Goal: Information Seeking & Learning: Learn about a topic

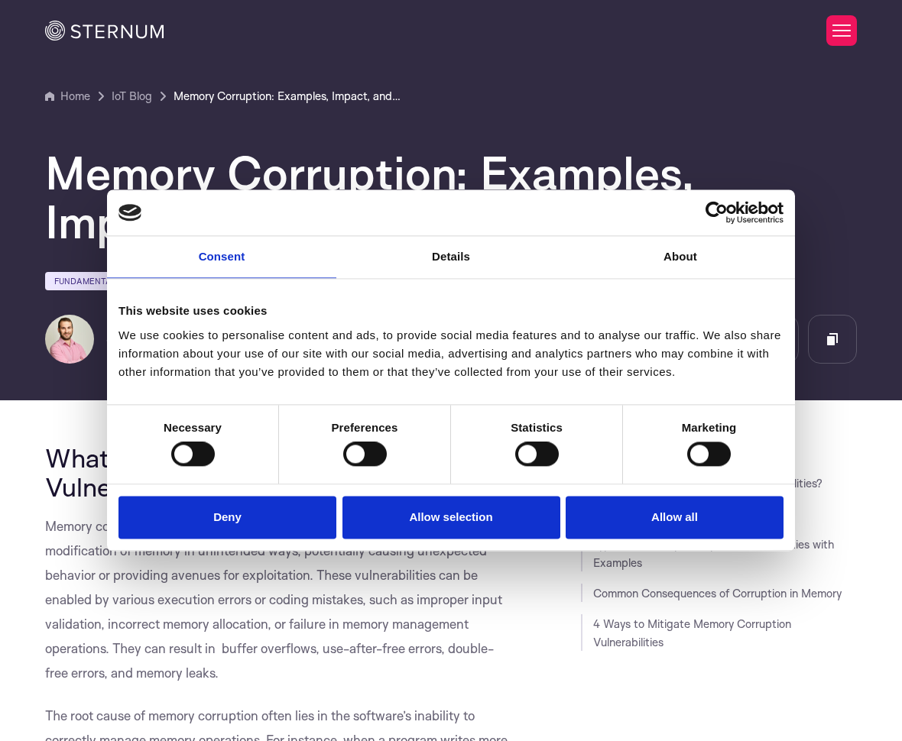
click at [253, 514] on button "Deny" at bounding box center [227, 518] width 218 height 44
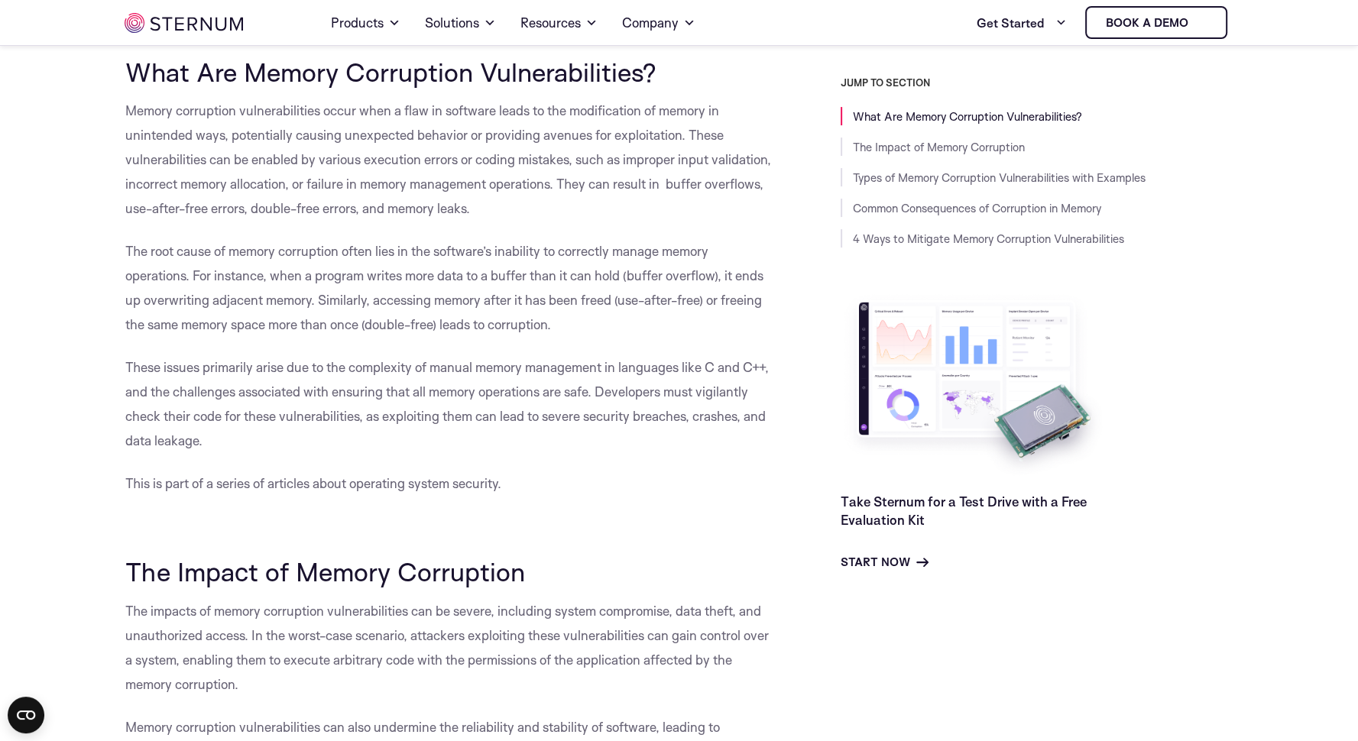
scroll to position [378, 0]
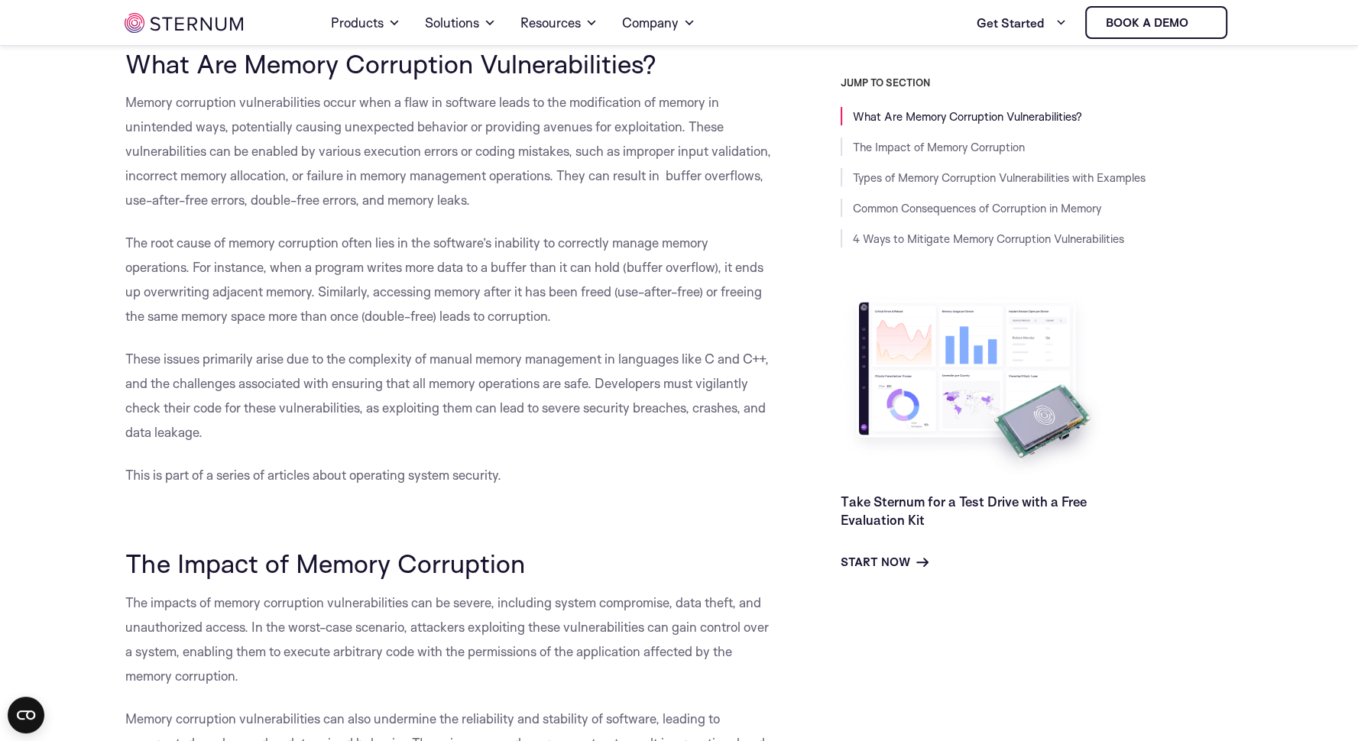
click at [508, 326] on p "The root cause of memory corruption often lies in the software’s inability to c…" at bounding box center [448, 280] width 647 height 98
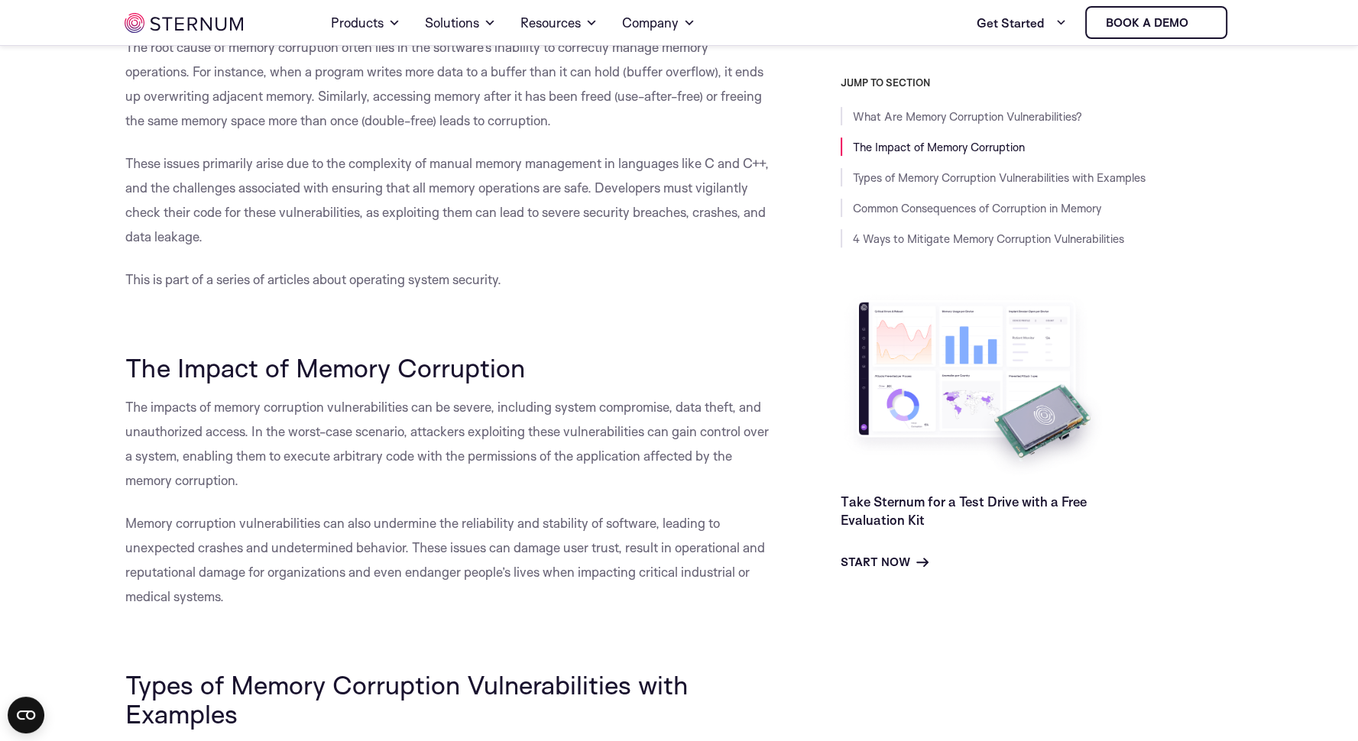
scroll to position [576, 0]
click at [191, 71] on span "The root cause of memory corruption often lies in the software’s inability to c…" at bounding box center [444, 81] width 638 height 89
click at [184, 70] on span "The root cause of memory corruption often lies in the software’s inability to c…" at bounding box center [444, 81] width 638 height 89
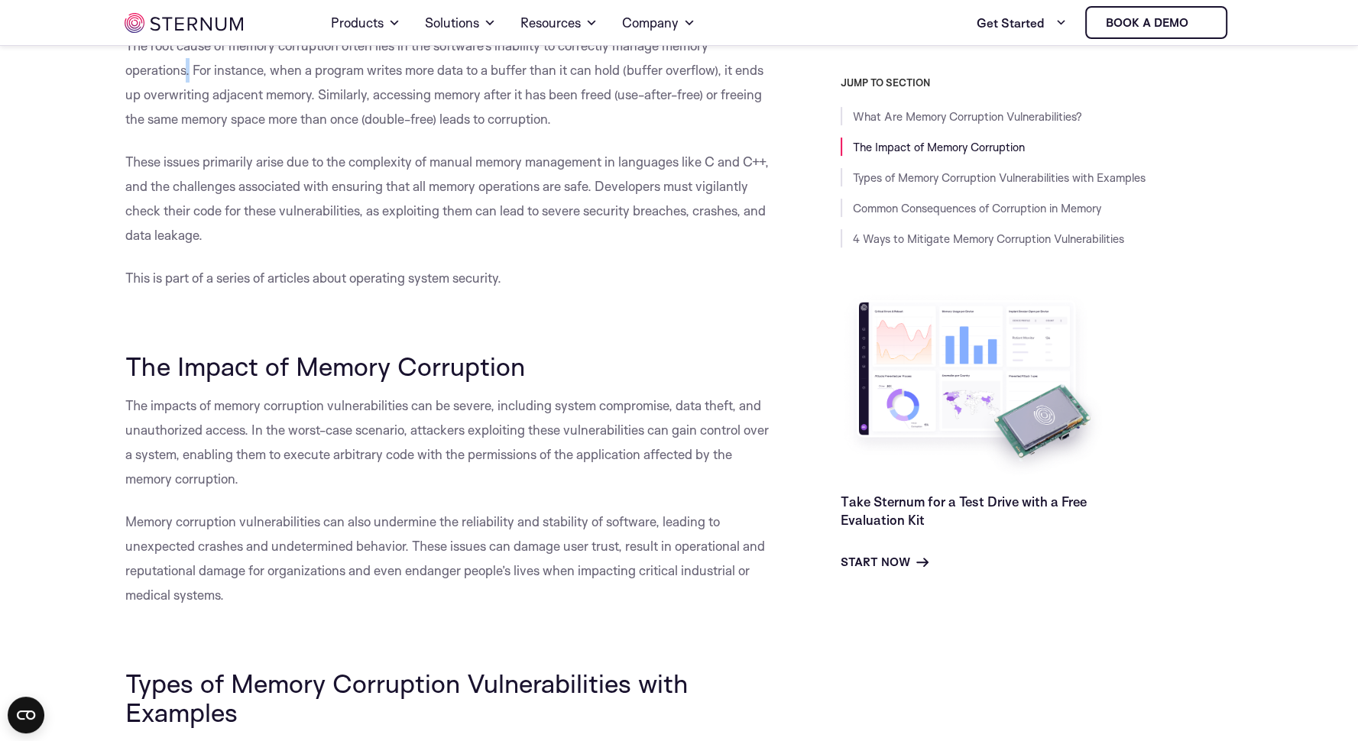
click at [187, 70] on span "The root cause of memory corruption often lies in the software’s inability to c…" at bounding box center [444, 81] width 638 height 89
click at [195, 71] on span "The root cause of memory corruption often lies in the software’s inability to c…" at bounding box center [444, 81] width 638 height 89
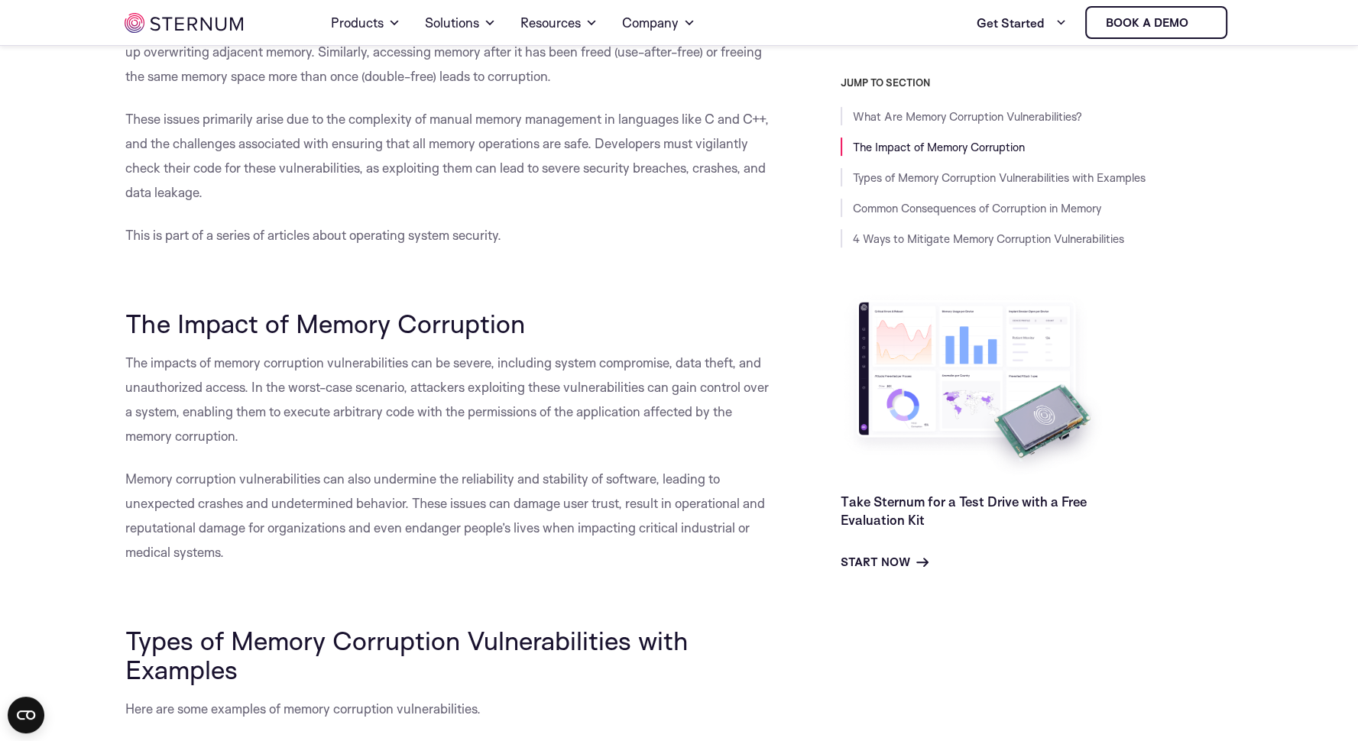
scroll to position [623, 0]
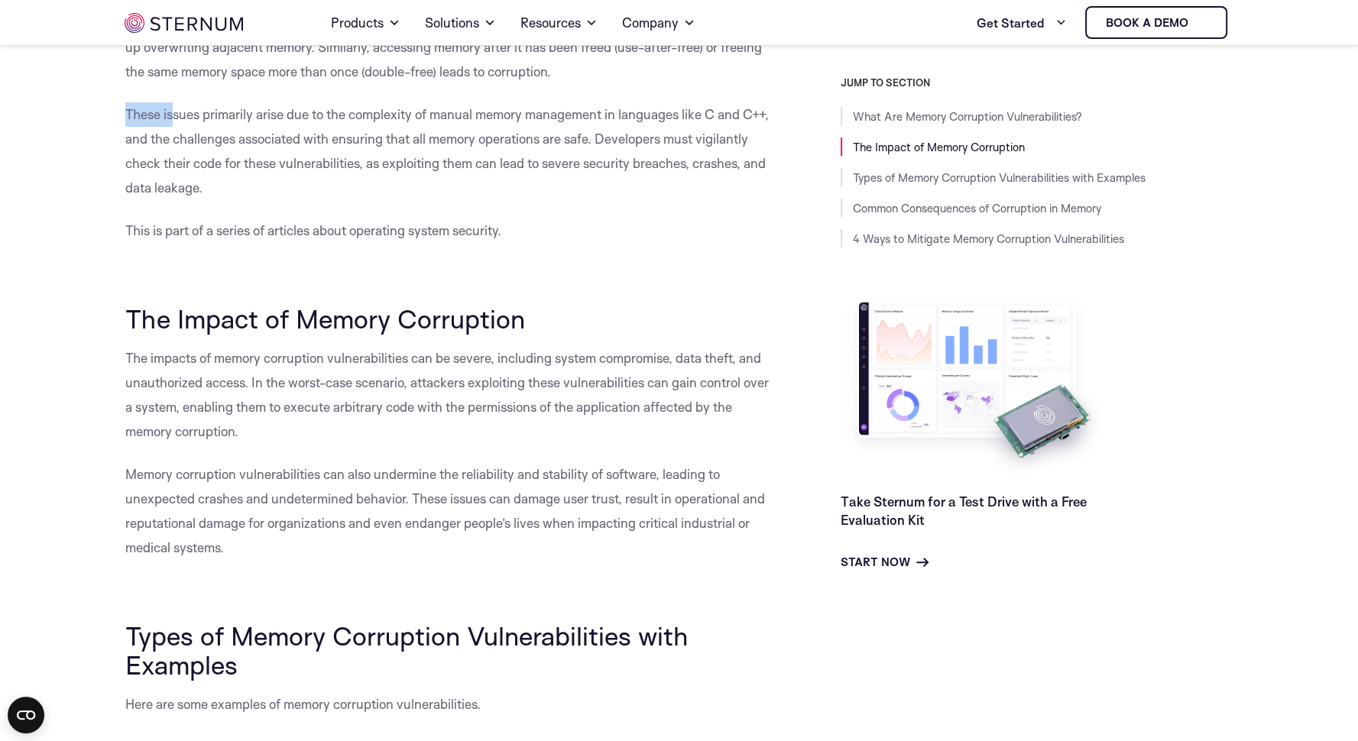
drag, startPoint x: 122, startPoint y: 115, endPoint x: 171, endPoint y: 126, distance: 50.1
drag, startPoint x: 171, startPoint y: 126, endPoint x: 169, endPoint y: 157, distance: 31.4
click at [169, 157] on span "These issues primarily arise due to the complexity of manual memory management …" at bounding box center [447, 150] width 644 height 89
drag, startPoint x: 116, startPoint y: 120, endPoint x: 158, endPoint y: 125, distance: 42.4
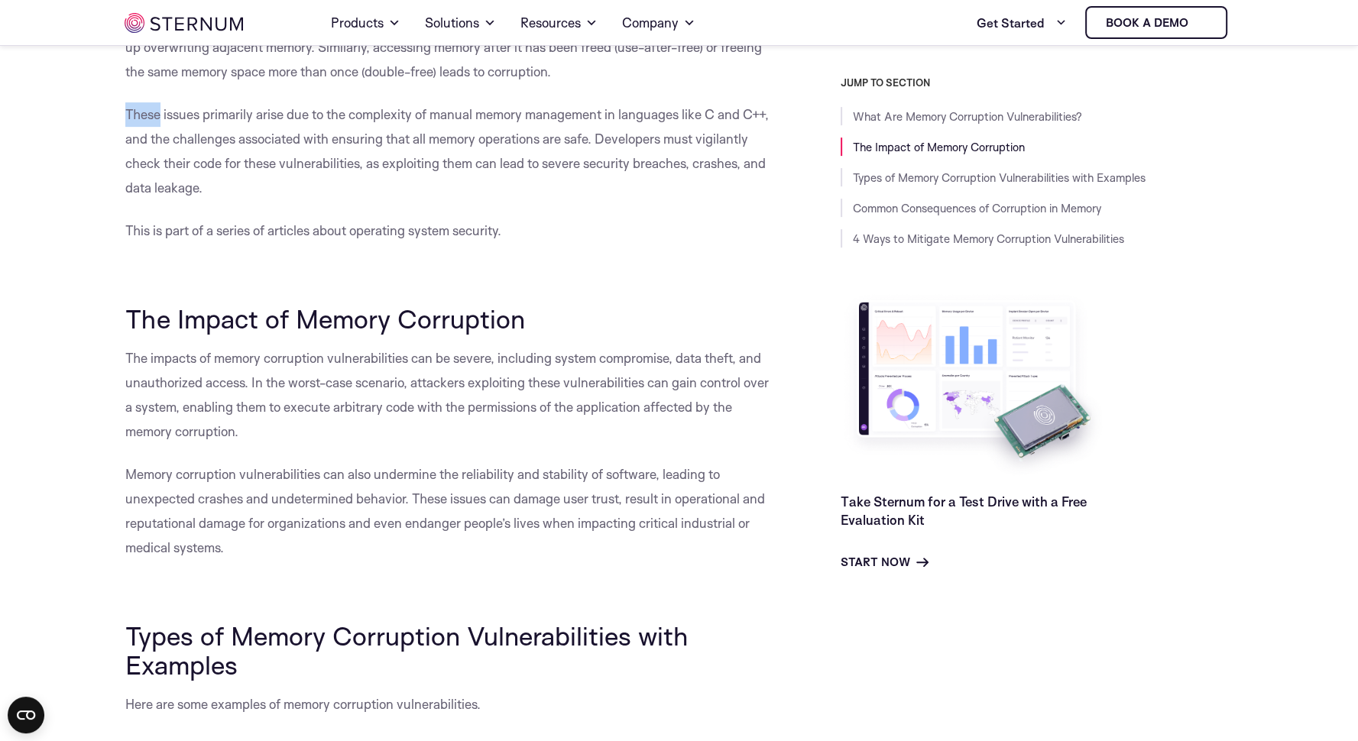
drag, startPoint x: 158, startPoint y: 125, endPoint x: 209, endPoint y: 178, distance: 73.0
click at [209, 178] on p "These issues primarily arise due to the complexity of manual memory management …" at bounding box center [448, 151] width 647 height 98
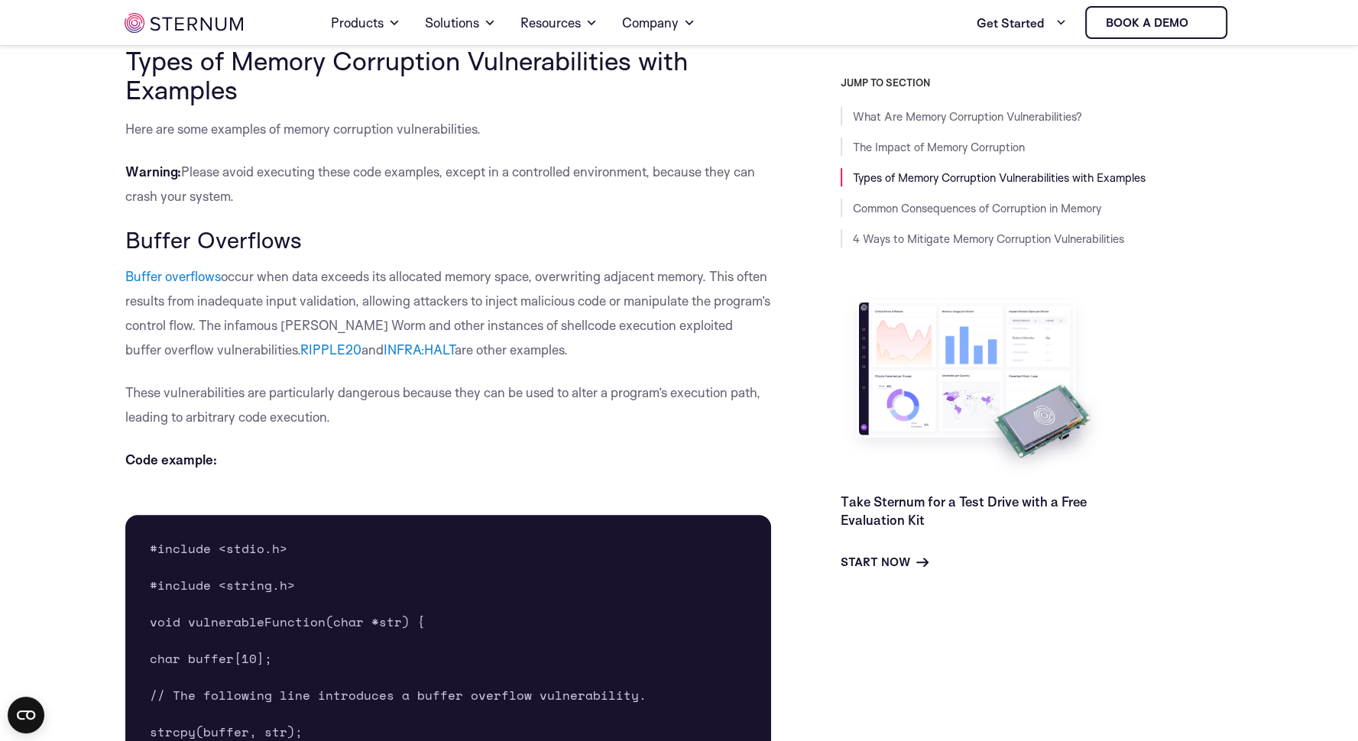
scroll to position [1202, 0]
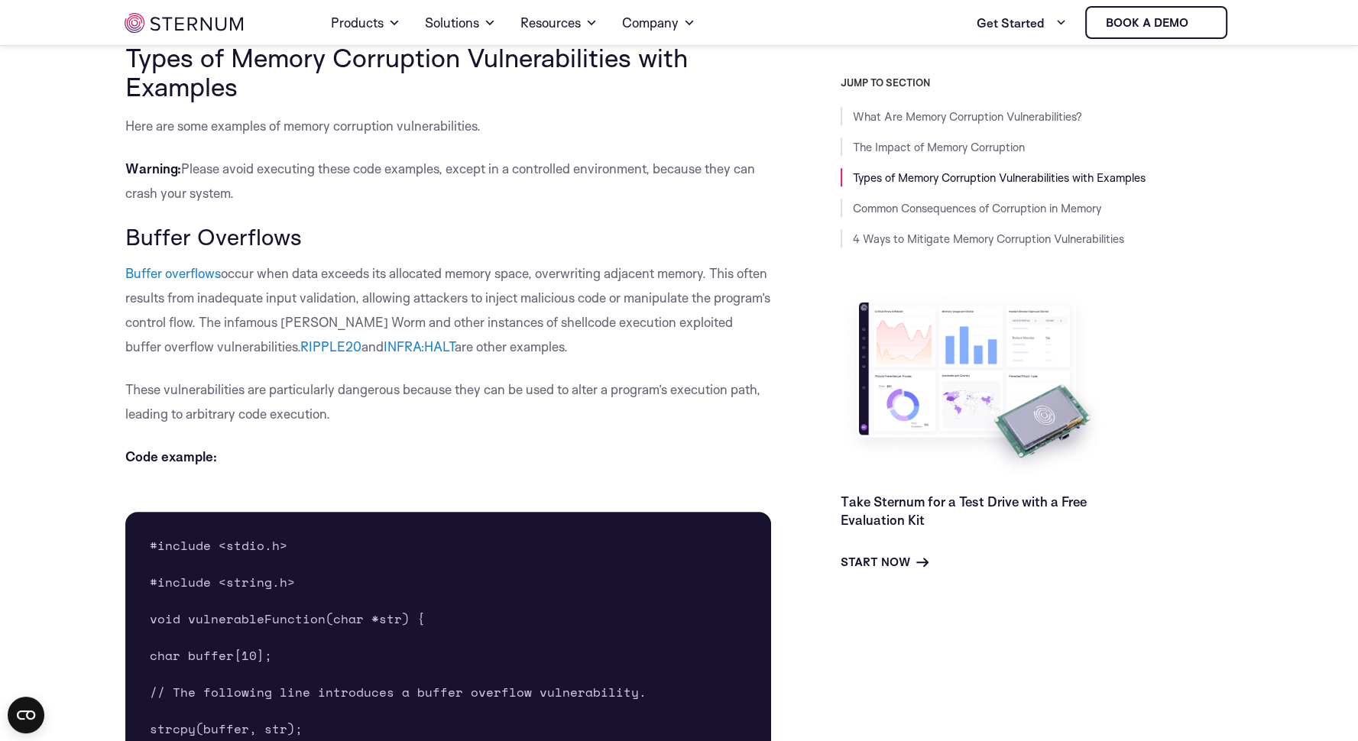
click at [125, 65] on span "Types of Memory Corruption Vulnerabilities with Examples" at bounding box center [406, 71] width 563 height 61
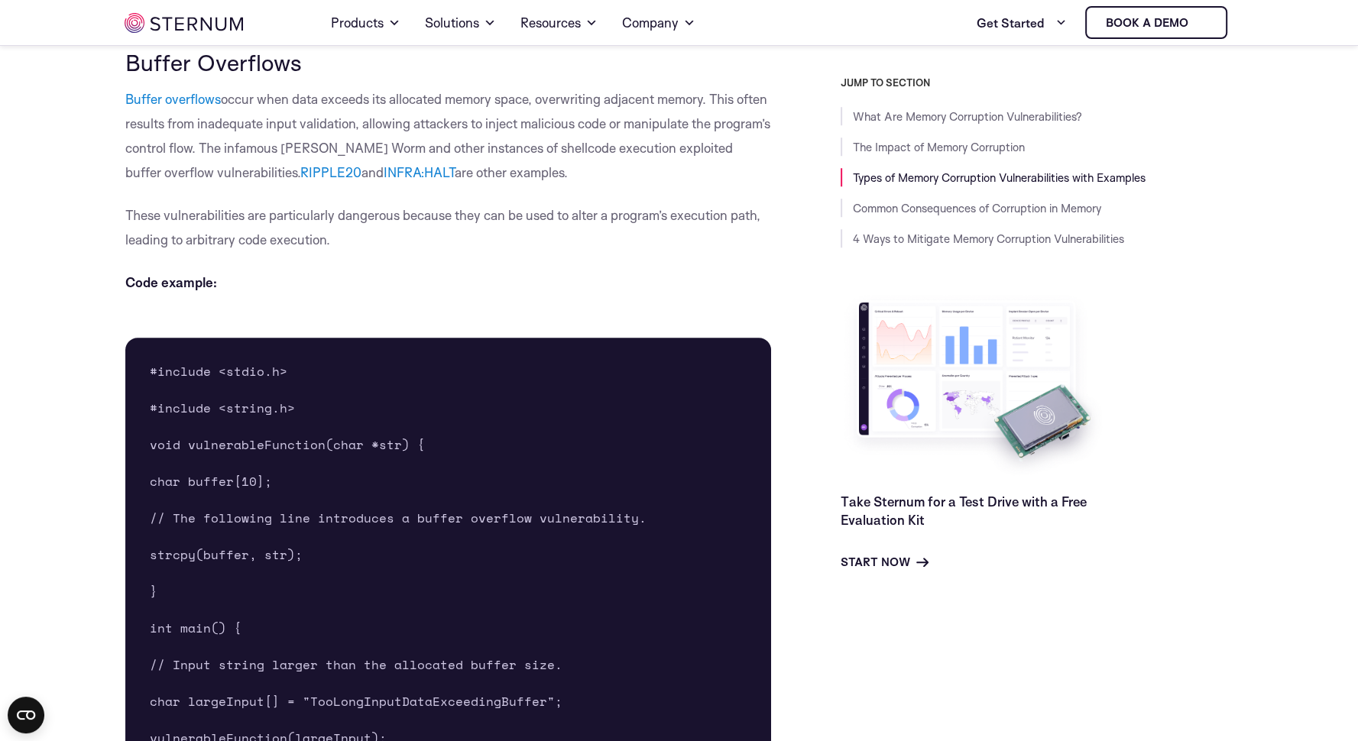
scroll to position [1377, 0]
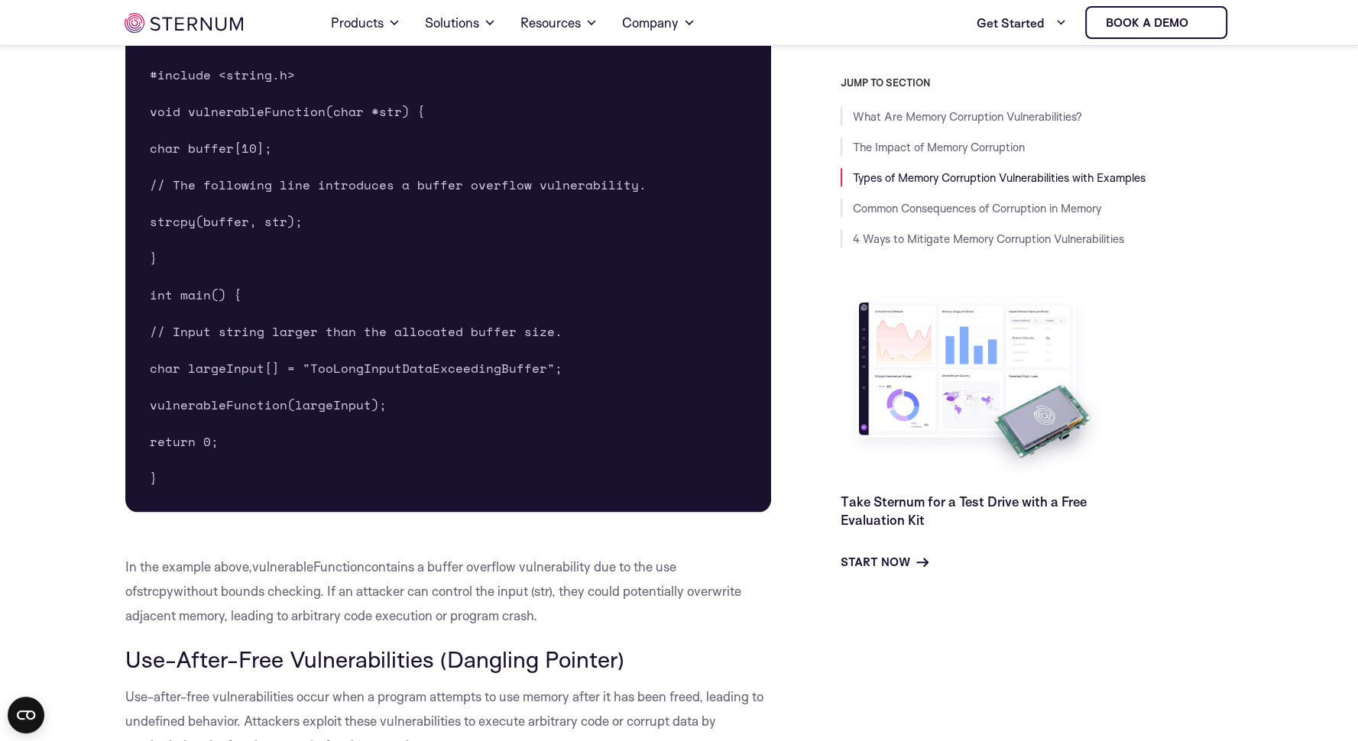
scroll to position [1711, 0]
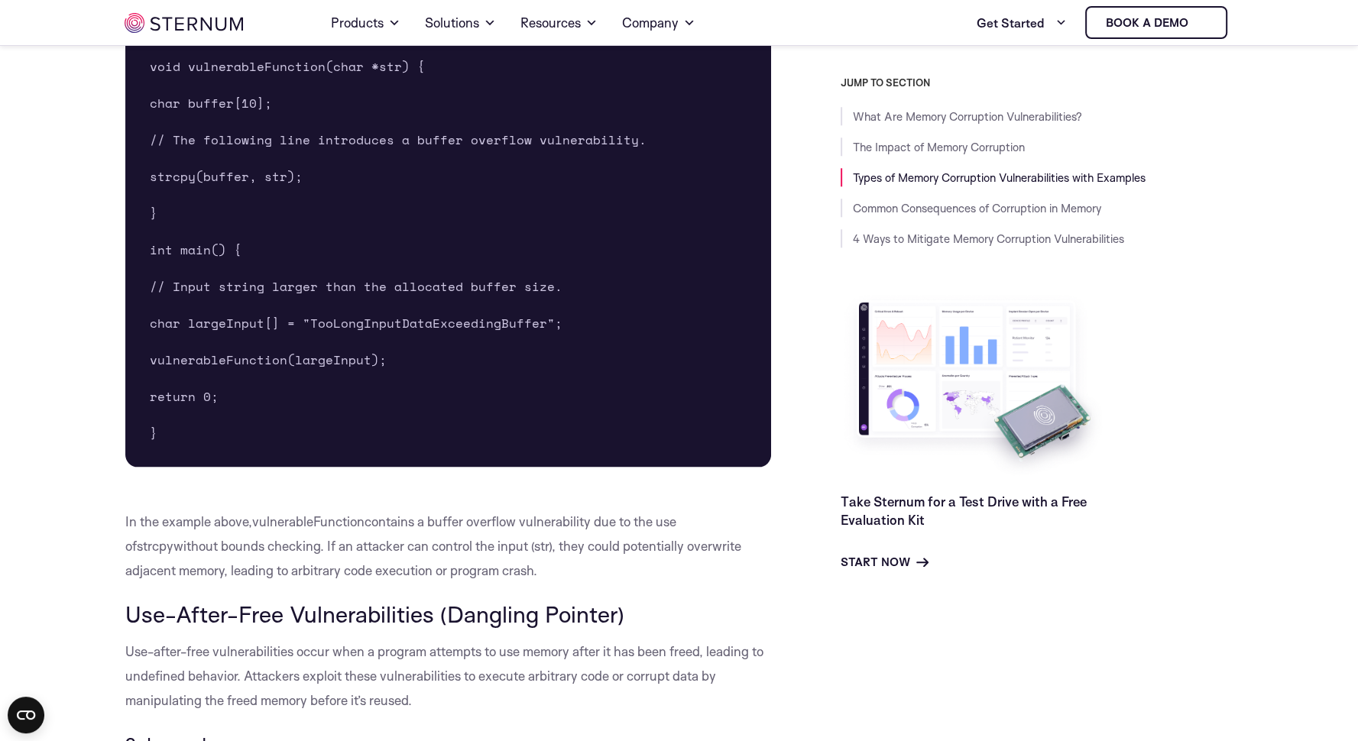
click at [358, 374] on pre "#include <stdio.h> #include <string.h> void vulnerableFunction(char *str) { cha…" at bounding box center [448, 213] width 647 height 508
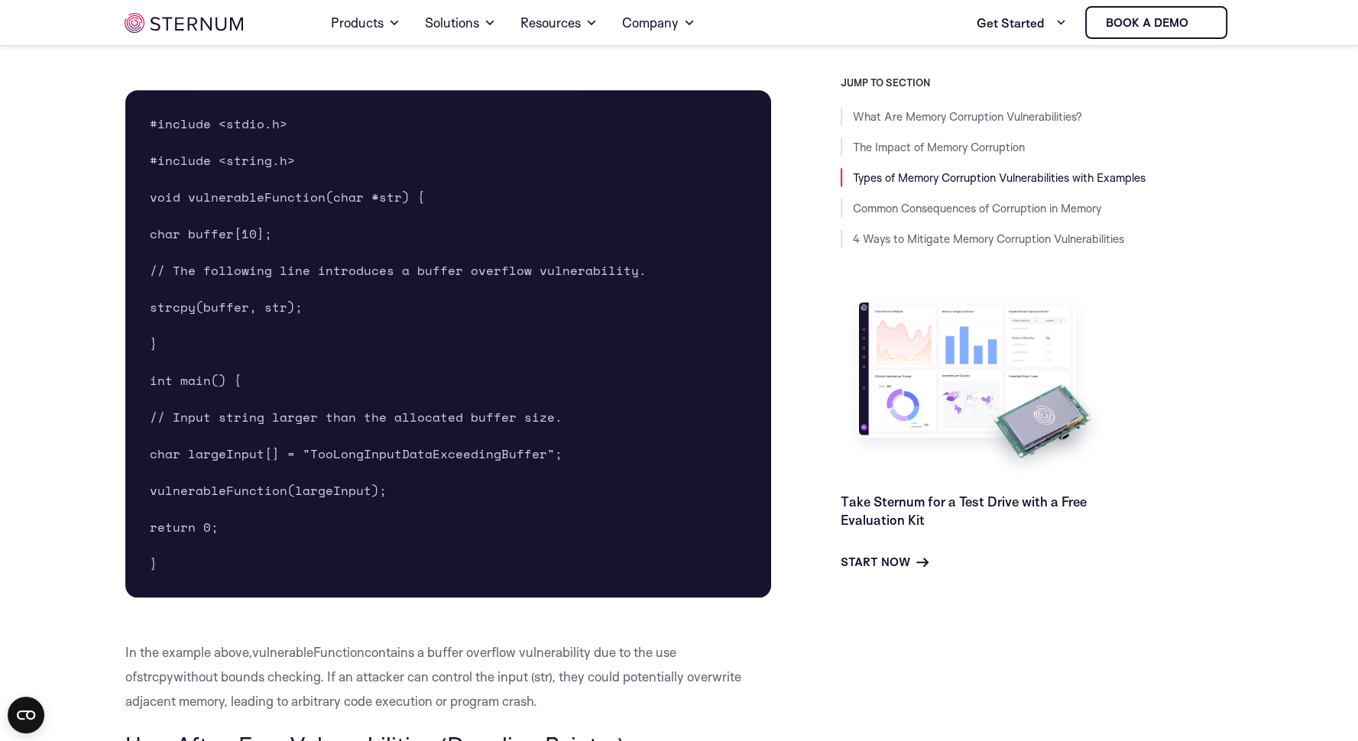
scroll to position [1621, 0]
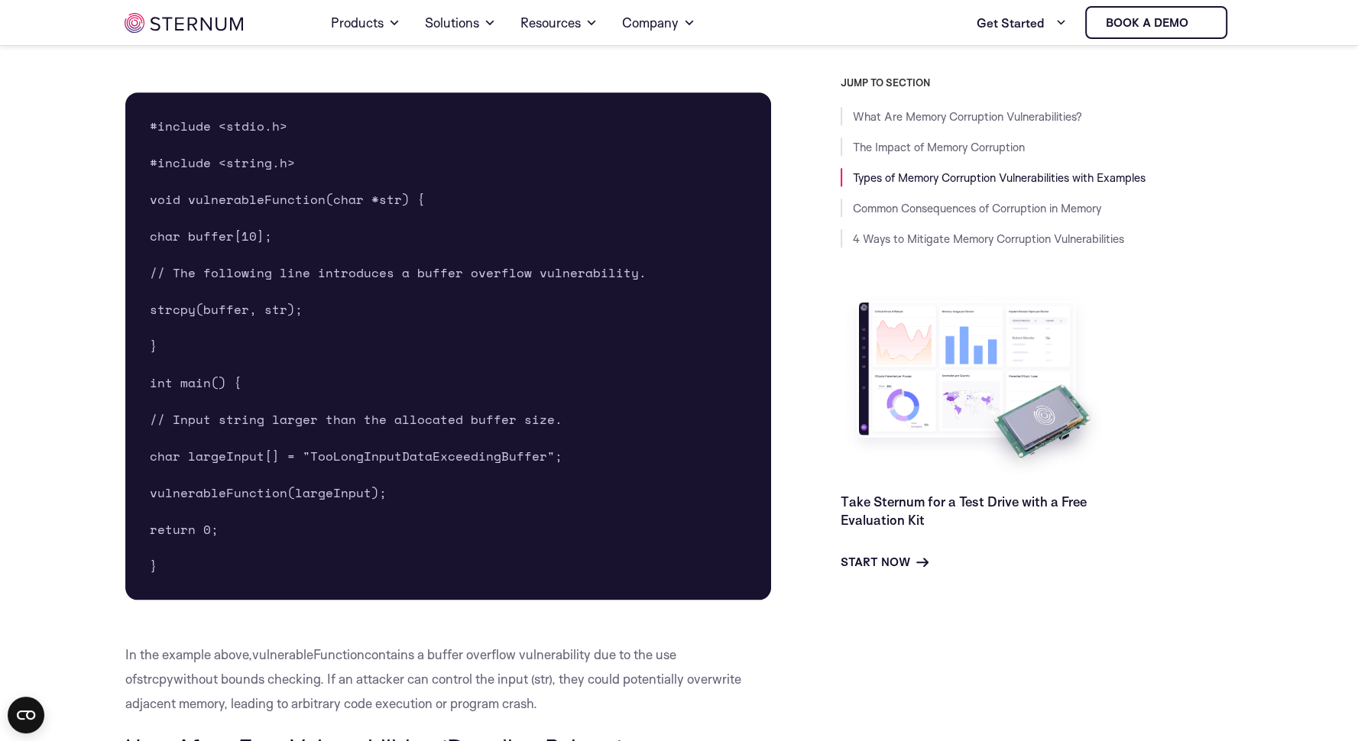
click at [272, 343] on pre "#include <stdio.h> #include <string.h> void vulnerableFunction(char *str) { cha…" at bounding box center [448, 346] width 647 height 508
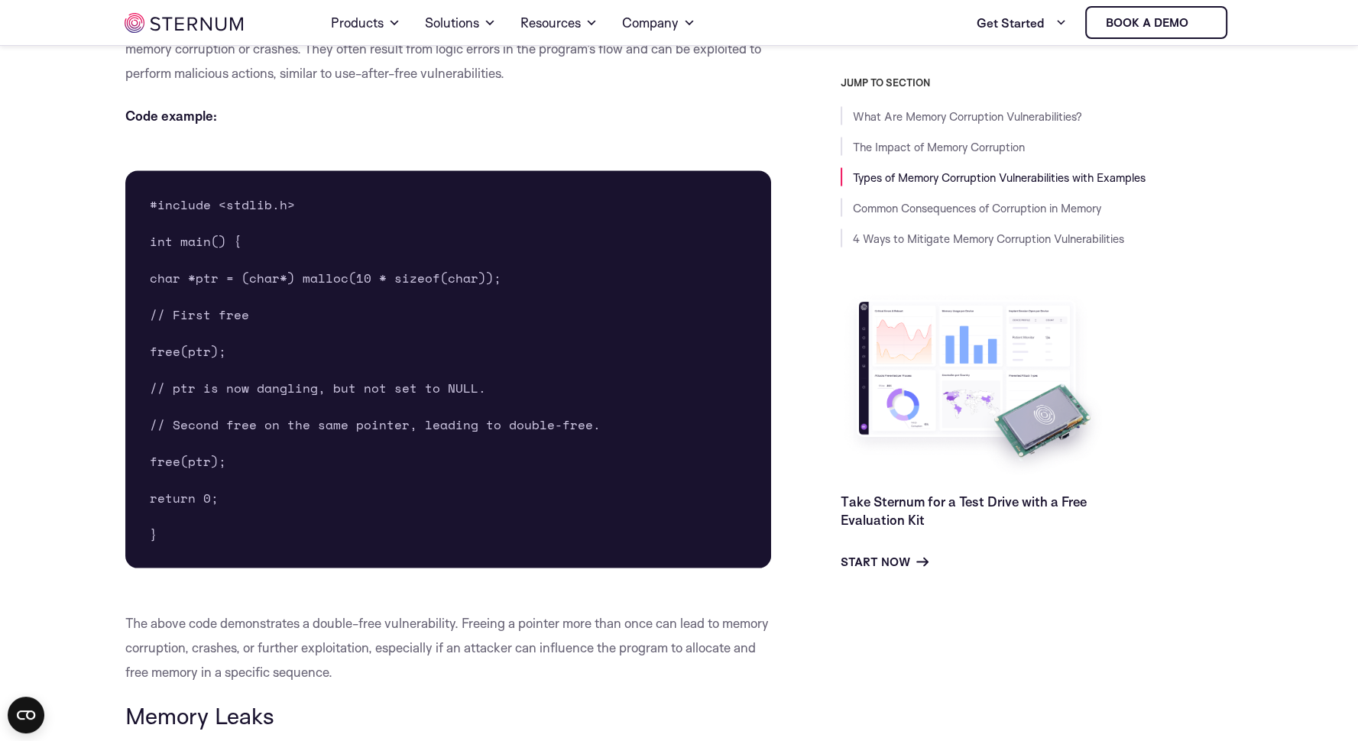
scroll to position [3573, 0]
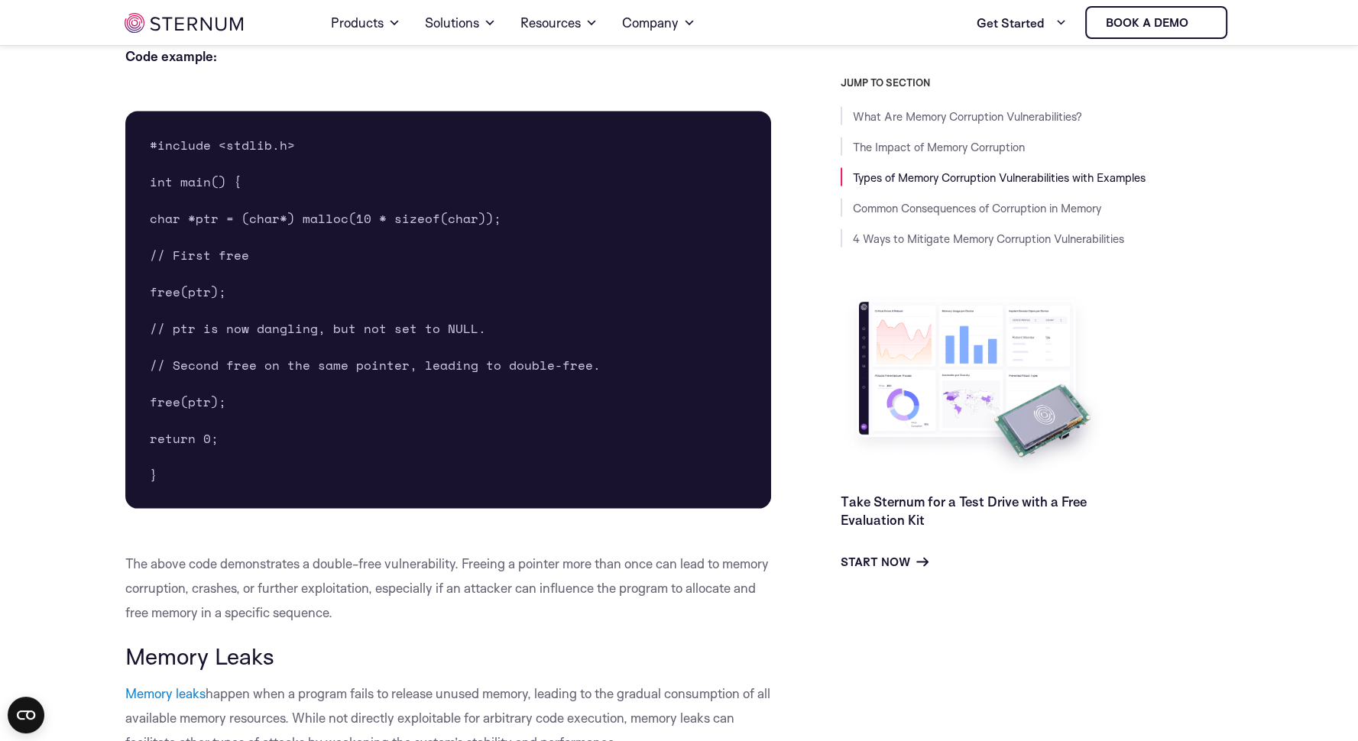
click at [272, 343] on pre "#include <stdlib.h> int main() { char *ptr = (char*) malloc(10 * sizeof(char));…" at bounding box center [448, 310] width 647 height 397
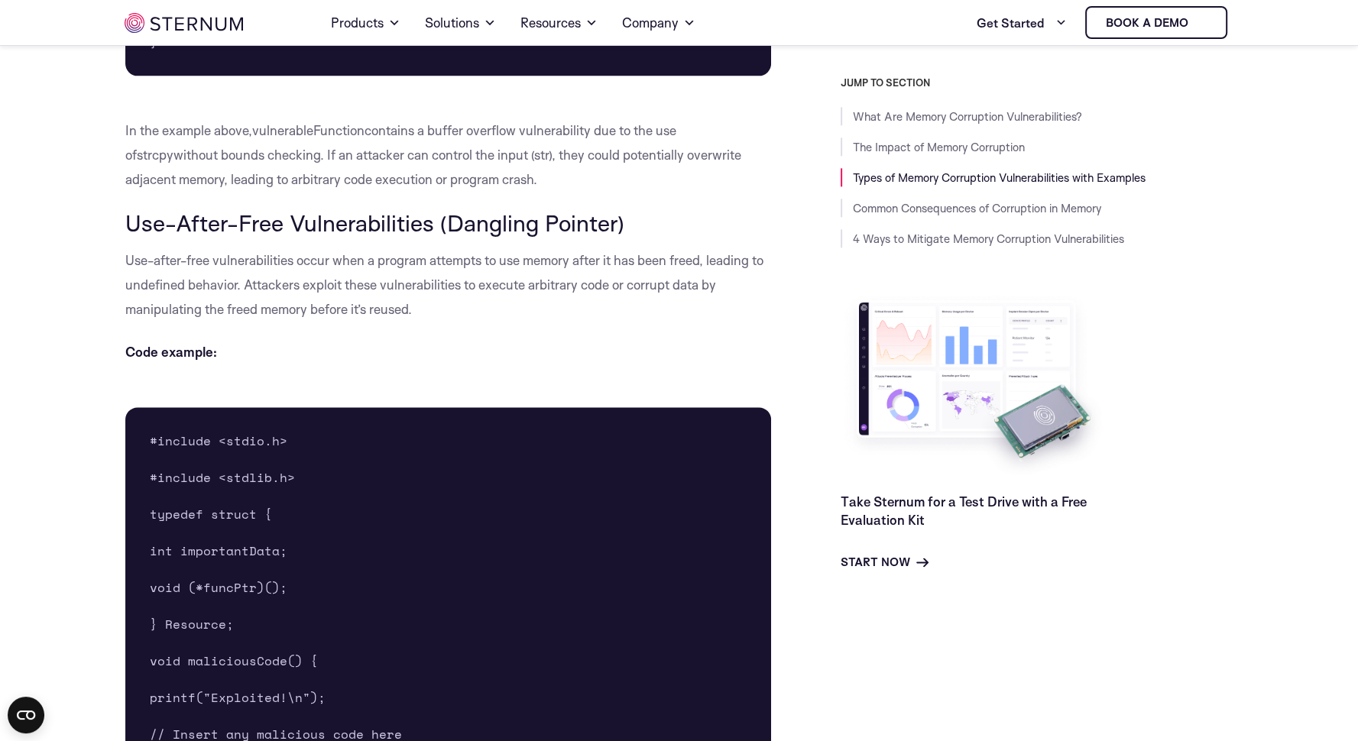
scroll to position [2130, 0]
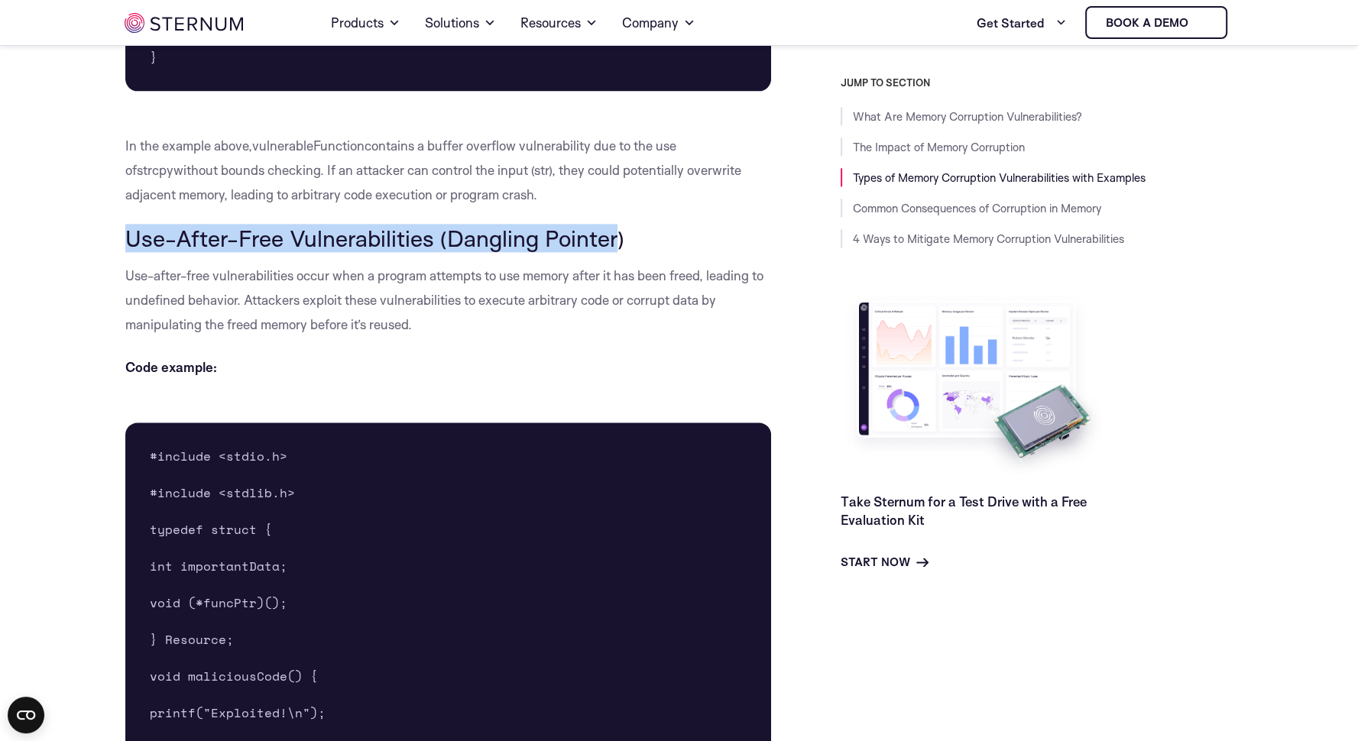
drag, startPoint x: 126, startPoint y: 236, endPoint x: 611, endPoint y: 225, distance: 484.7
click at [611, 225] on span "Use-After-Free Vulnerabilities (Dangling Pointer)" at bounding box center [374, 238] width 499 height 28
drag, startPoint x: 611, startPoint y: 225, endPoint x: 122, endPoint y: 238, distance: 488.6
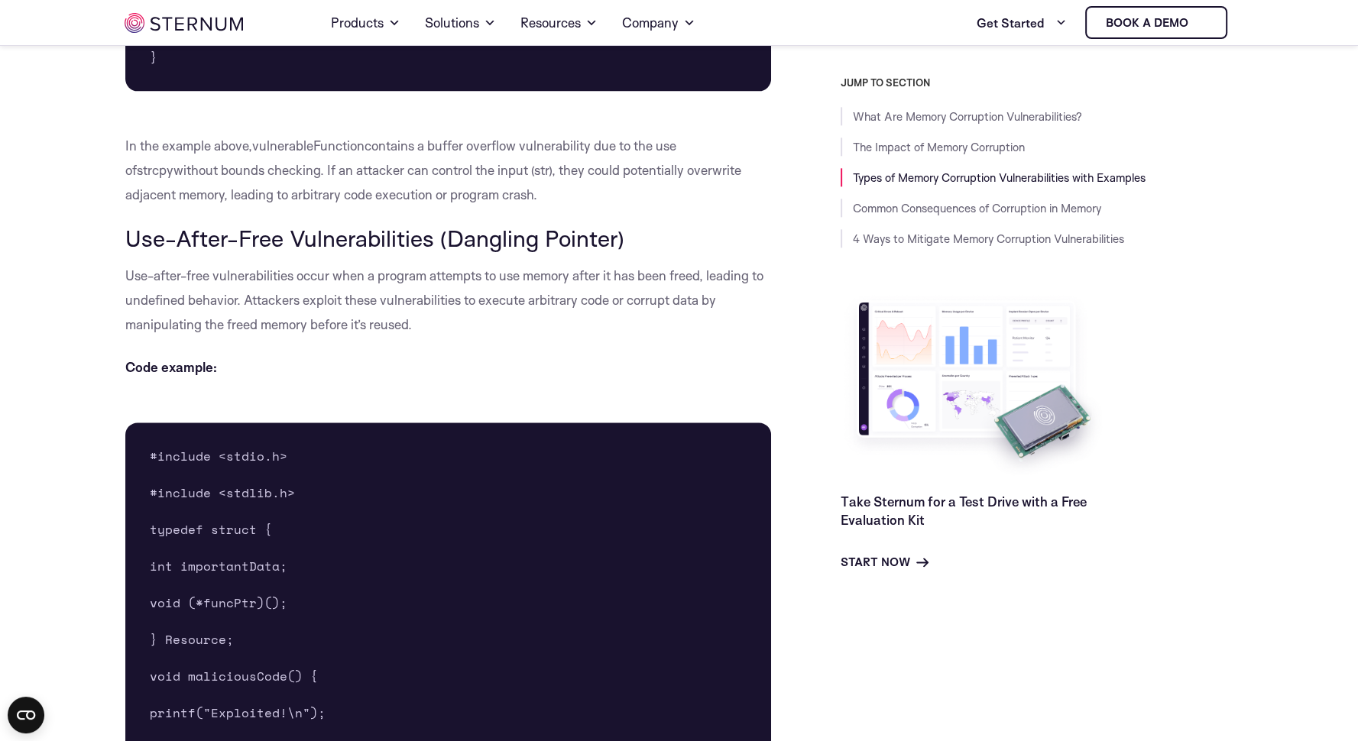
click at [425, 316] on p "Use-after-free vulnerabilities occur when a program attempts to use memory afte…" at bounding box center [448, 300] width 647 height 73
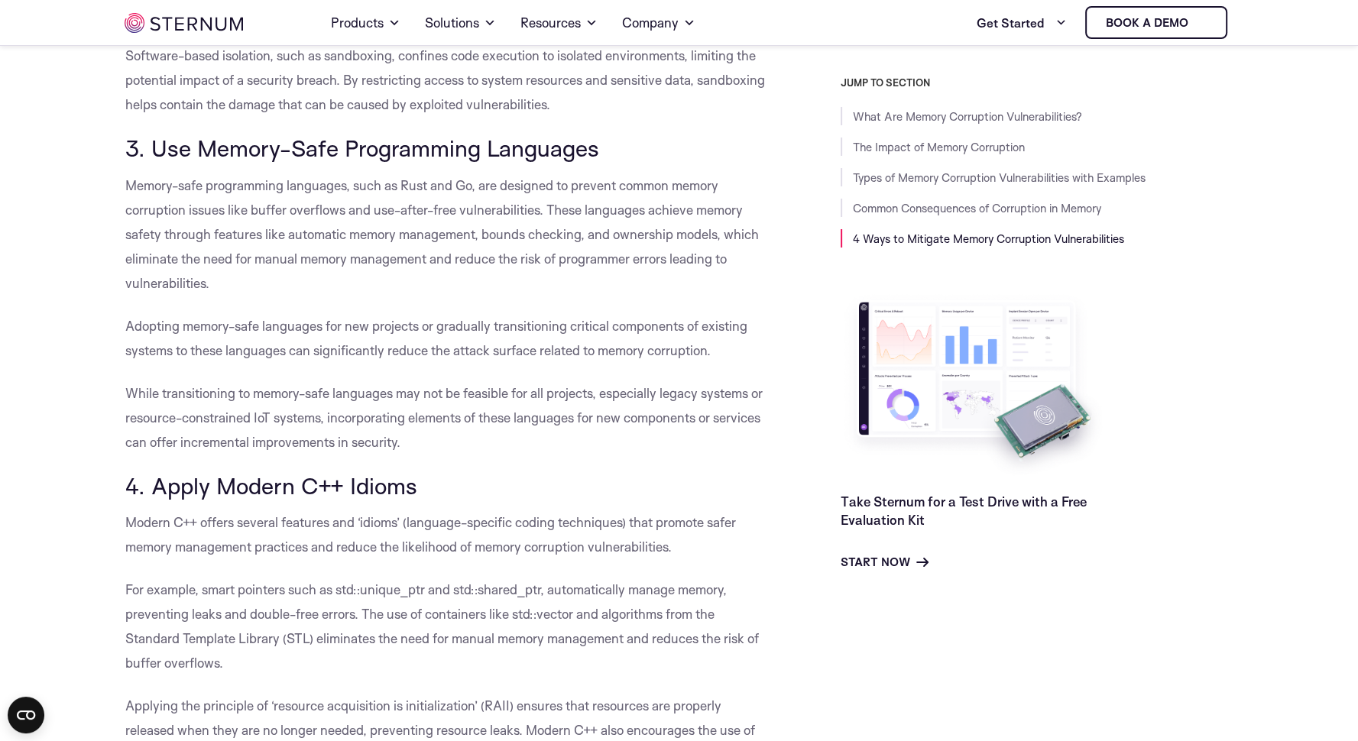
scroll to position [6470, 0]
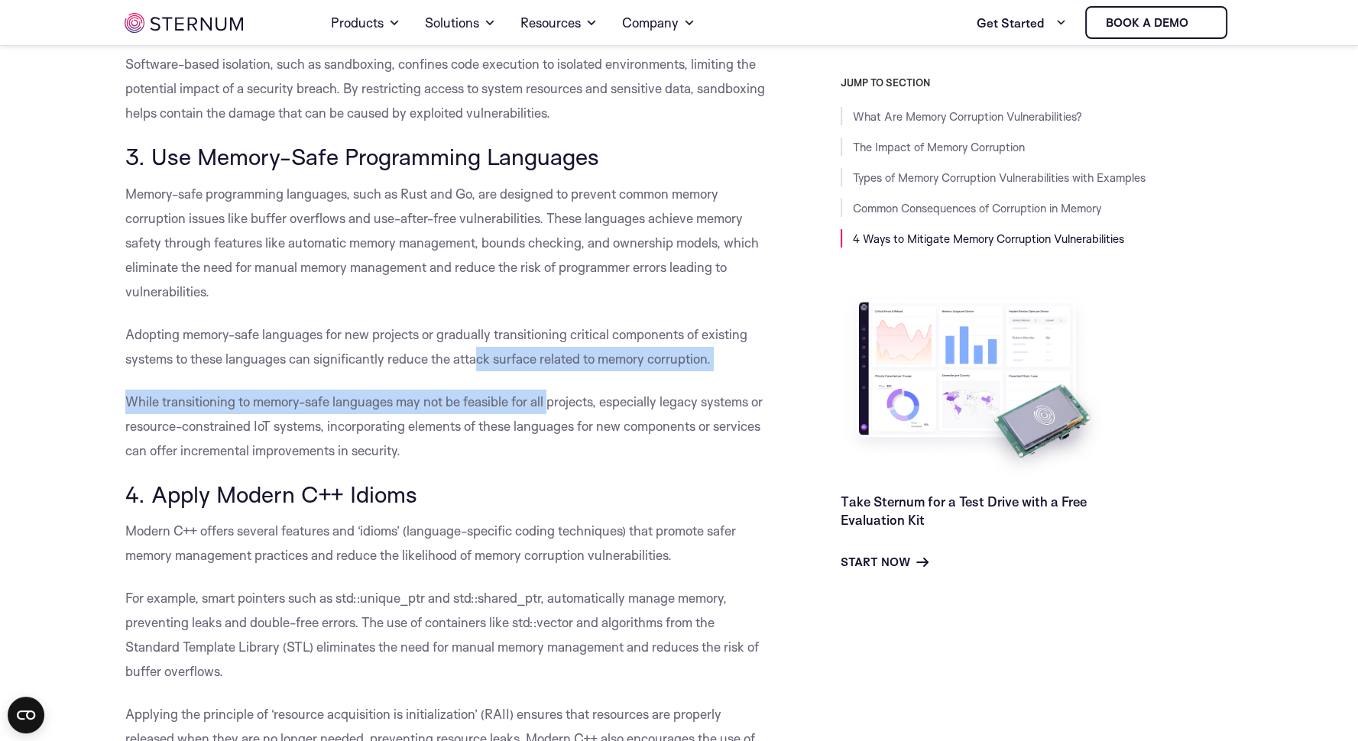
drag, startPoint x: 476, startPoint y: 366, endPoint x: 553, endPoint y: 430, distance: 99.3
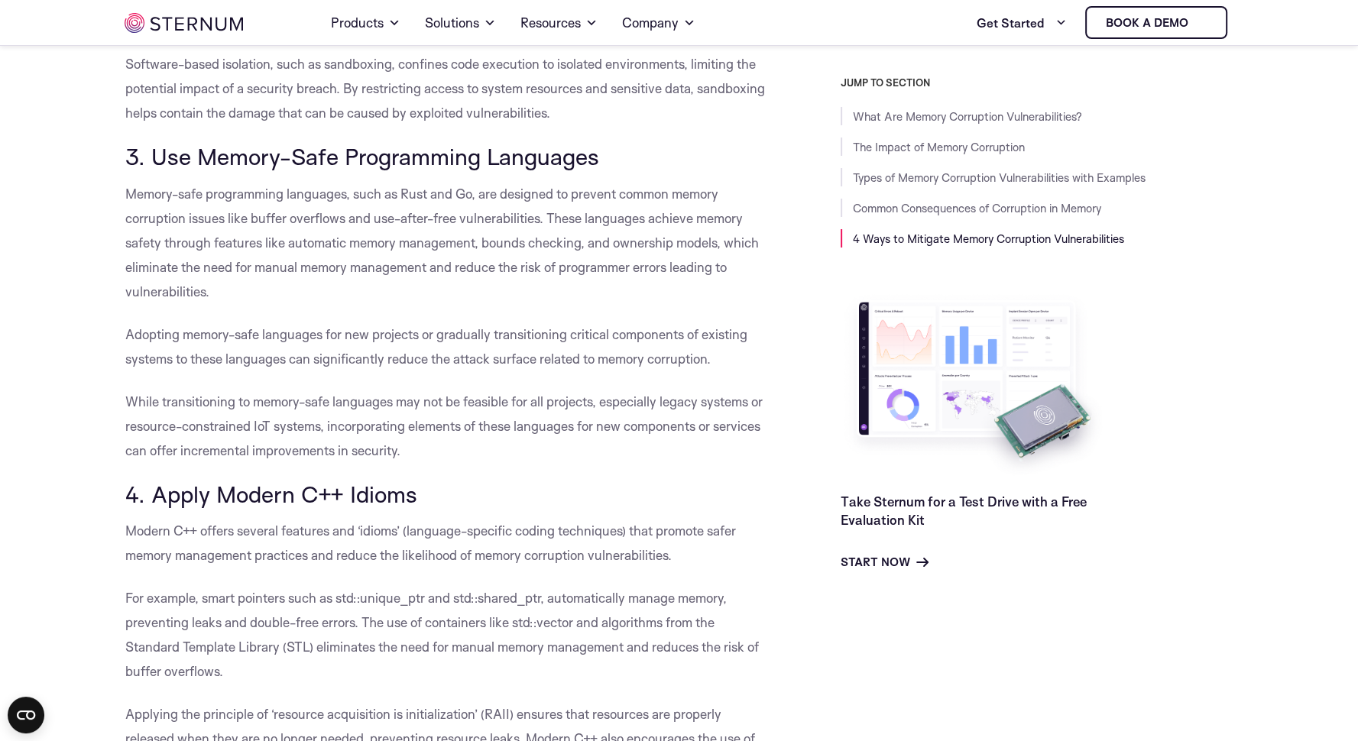
drag, startPoint x: 553, startPoint y: 430, endPoint x: 496, endPoint y: 343, distance: 103.2
click at [496, 343] on p "Adopting memory-safe languages for new projects or gradually transitioning crit…" at bounding box center [448, 347] width 647 height 49
